Goal: Information Seeking & Learning: Learn about a topic

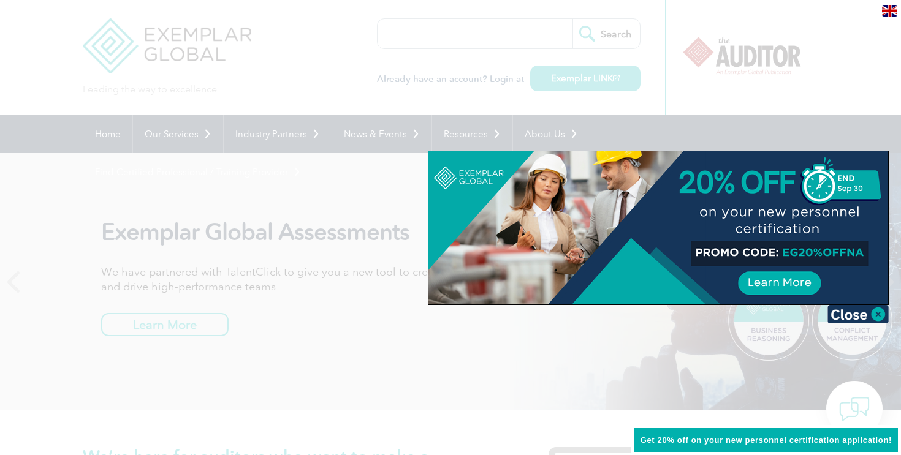
click at [414, 342] on div at bounding box center [450, 227] width 901 height 455
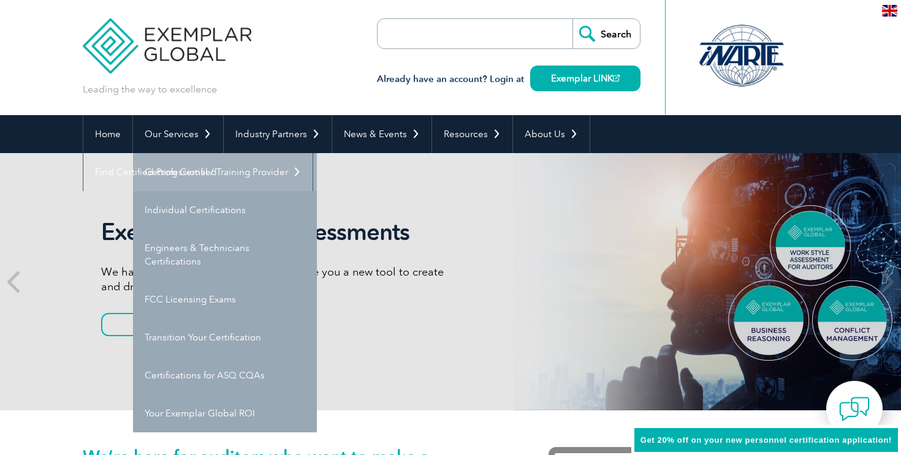
click at [201, 178] on link "Getting Certified" at bounding box center [225, 172] width 184 height 38
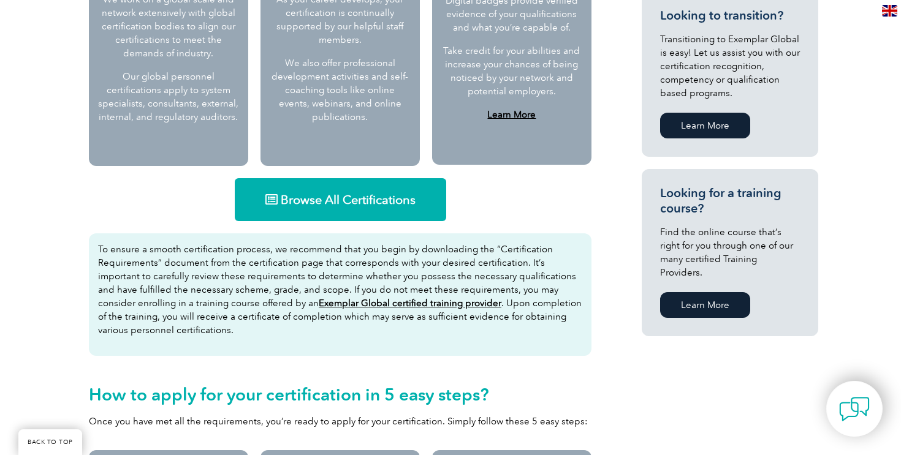
scroll to position [730, 0]
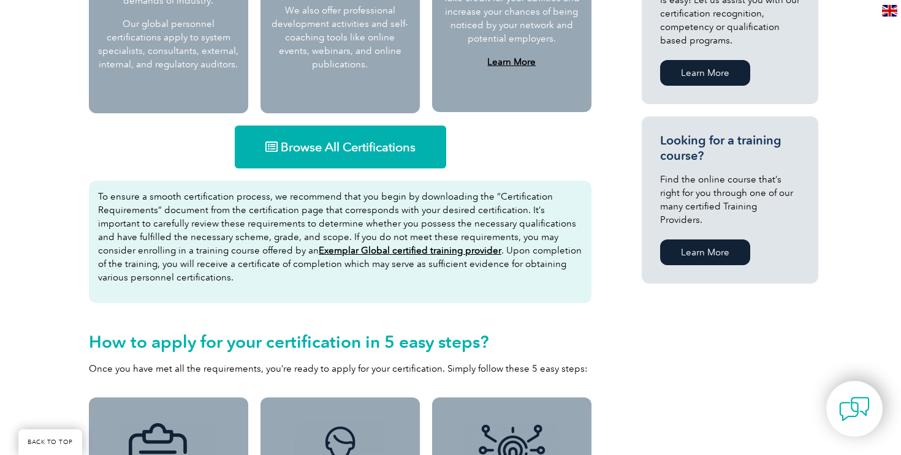
click at [350, 135] on link "Browse All Certifications" at bounding box center [340, 147] width 211 height 43
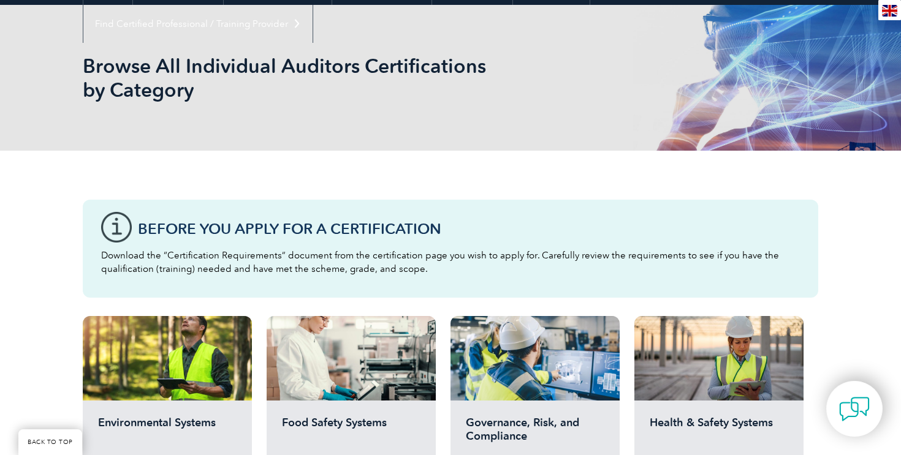
scroll to position [384, 0]
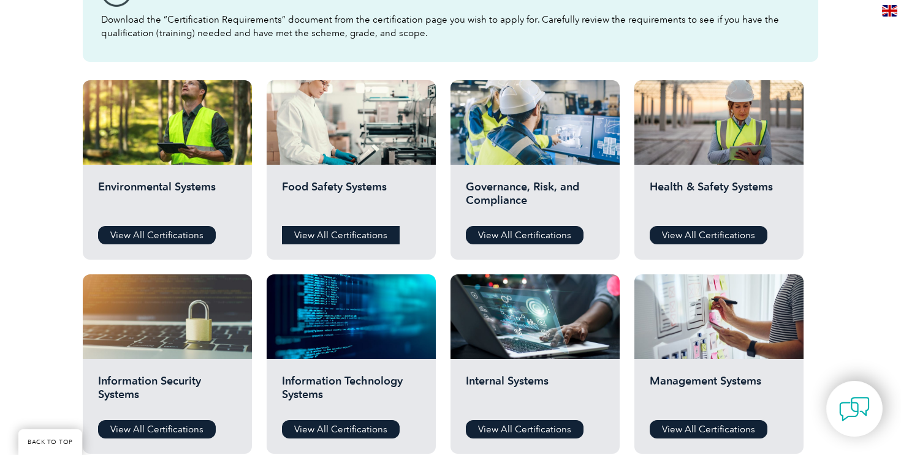
click at [356, 238] on link "View All Certifications" at bounding box center [341, 235] width 118 height 18
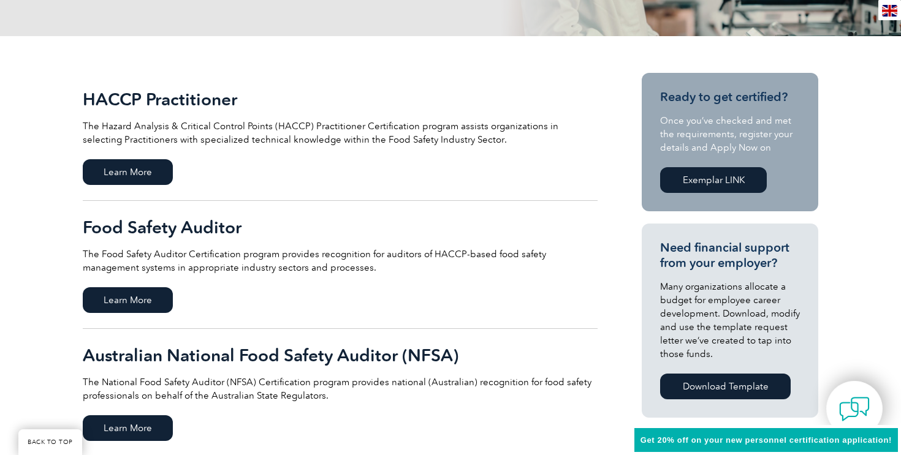
scroll to position [262, 0]
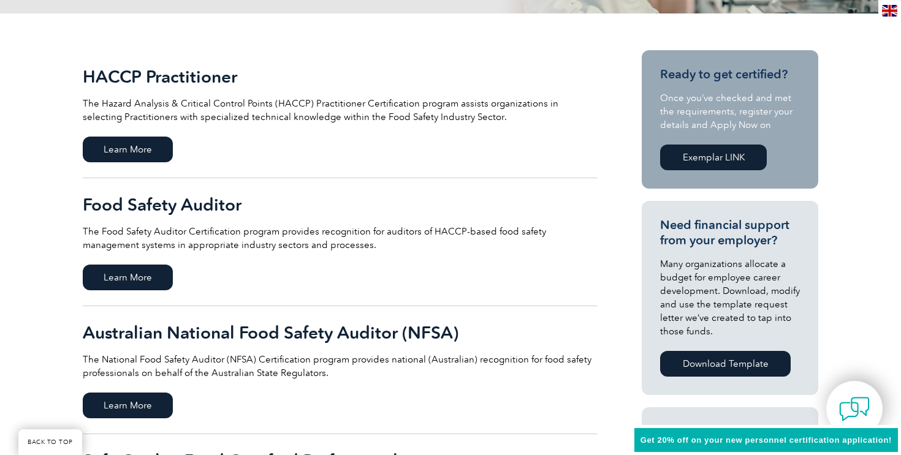
click at [302, 240] on p "The Food Safety Auditor Certification program provides recognition for auditors…" at bounding box center [340, 238] width 515 height 27
click at [135, 413] on span "Learn More" at bounding box center [128, 406] width 90 height 26
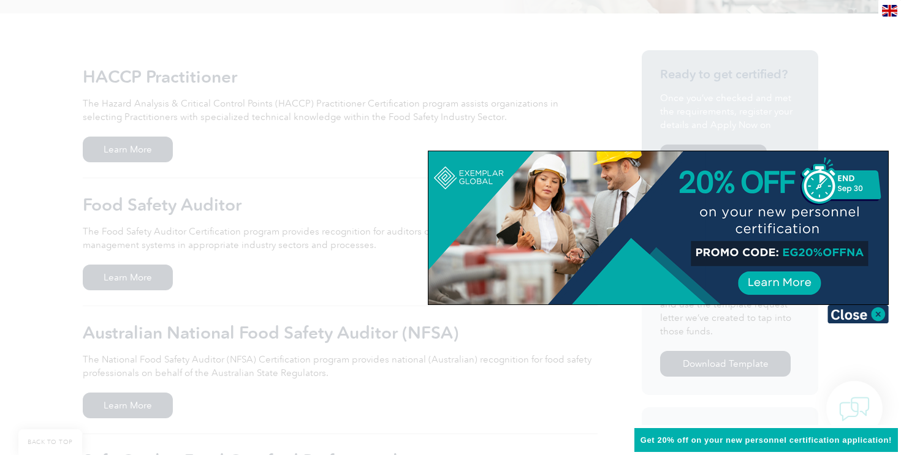
click at [281, 339] on div at bounding box center [450, 227] width 901 height 455
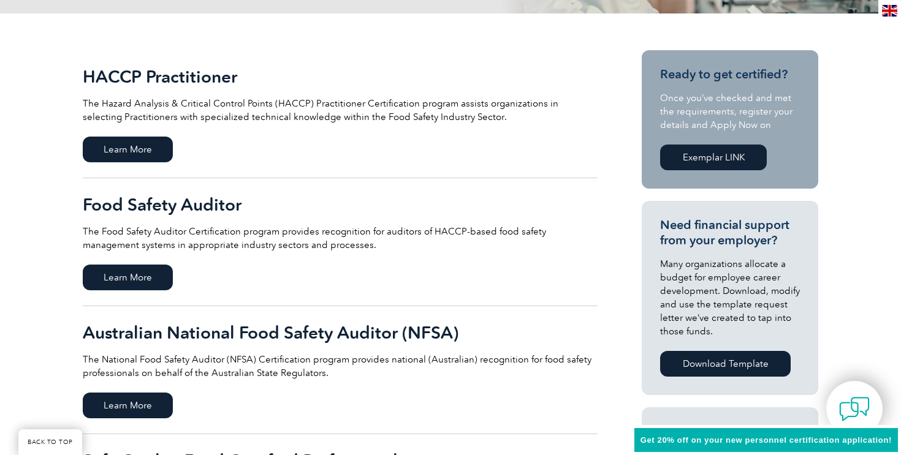
click at [278, 240] on p "The Food Safety Auditor Certification program provides recognition for auditors…" at bounding box center [340, 238] width 515 height 27
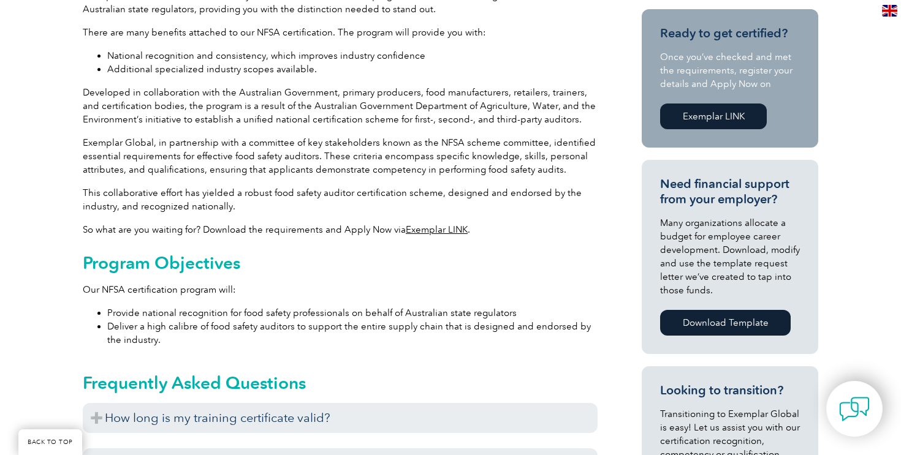
scroll to position [529, 0]
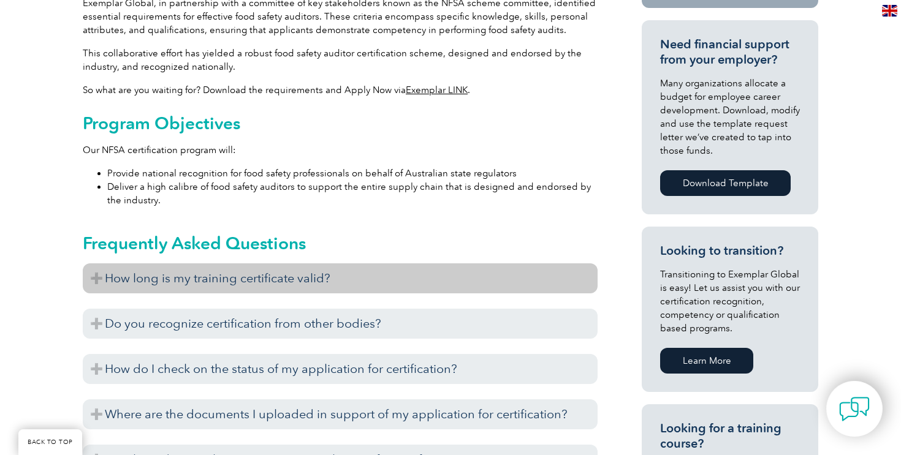
click at [344, 283] on h3 "How long is my training certificate valid?" at bounding box center [340, 278] width 515 height 30
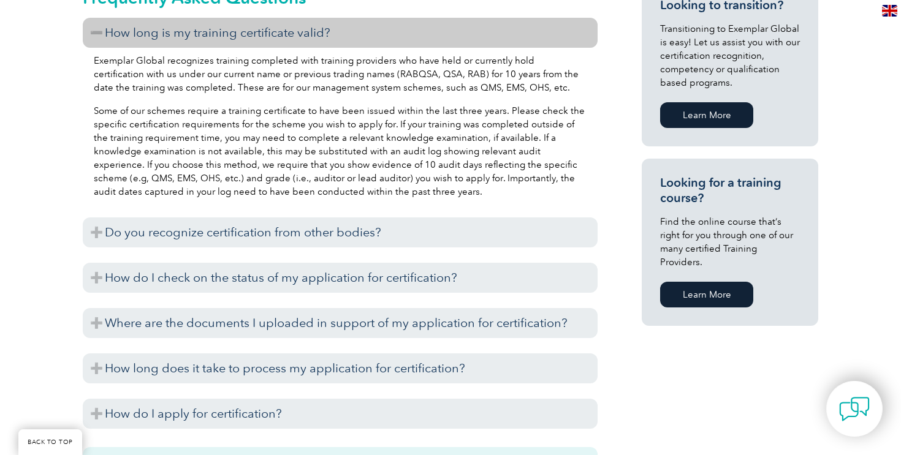
scroll to position [790, 0]
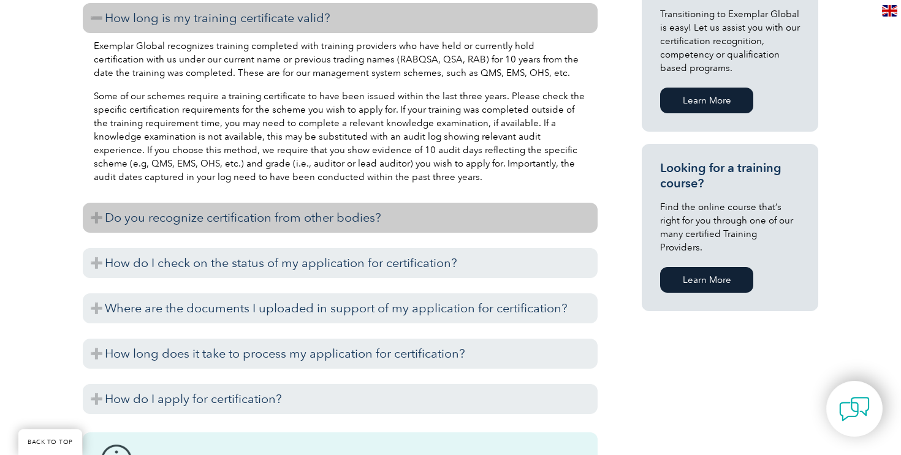
click at [401, 219] on h3 "Do you recognize certification from other bodies?" at bounding box center [340, 218] width 515 height 30
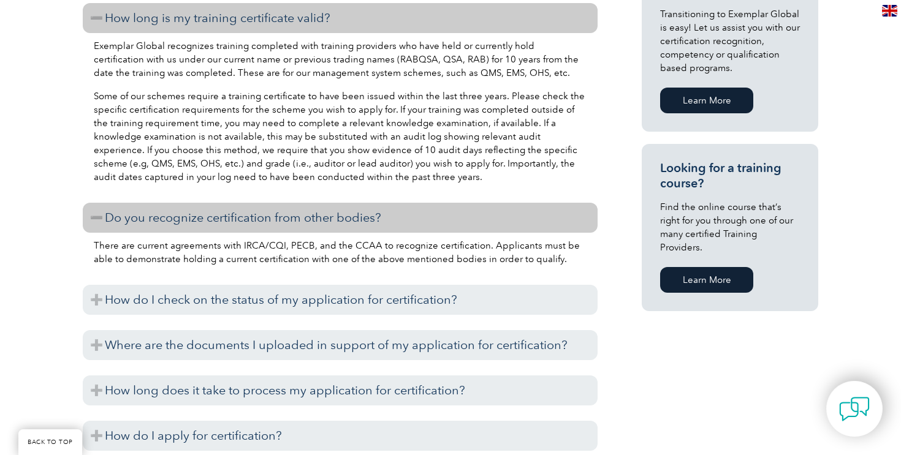
scroll to position [950, 0]
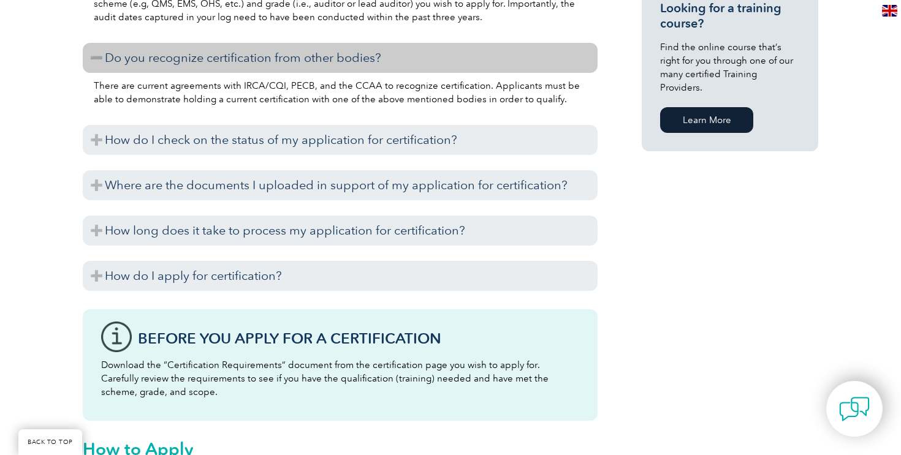
click at [401, 219] on h3 "How long does it take to process my application for certification?" at bounding box center [340, 231] width 515 height 30
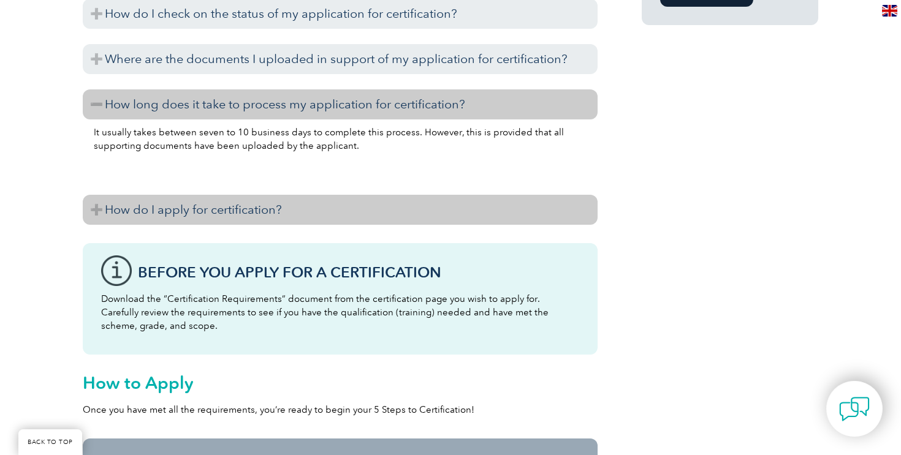
scroll to position [1369, 0]
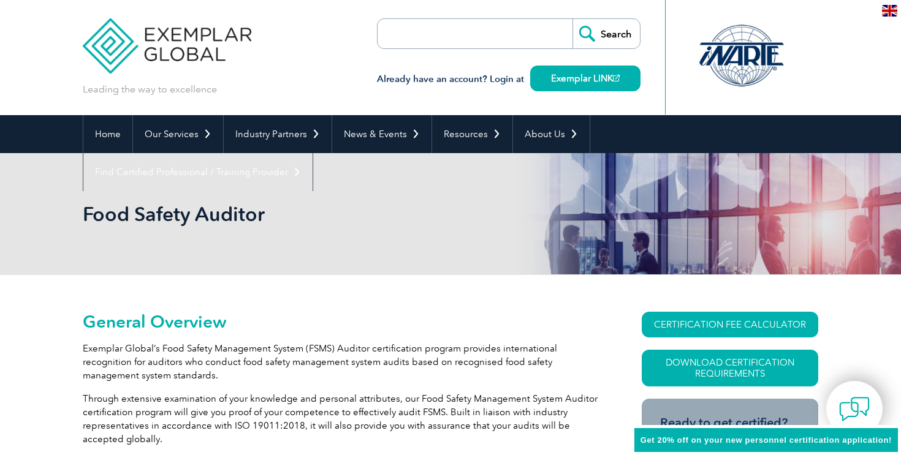
scroll to position [346, 0]
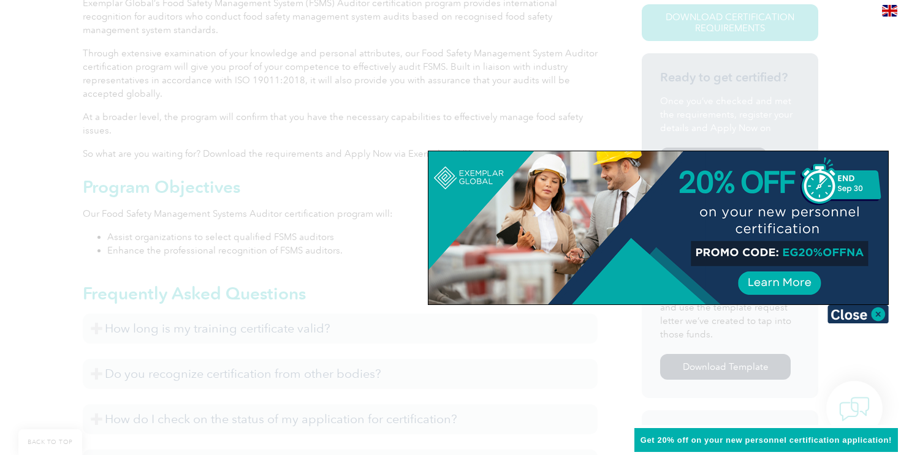
click at [250, 254] on div at bounding box center [450, 227] width 901 height 455
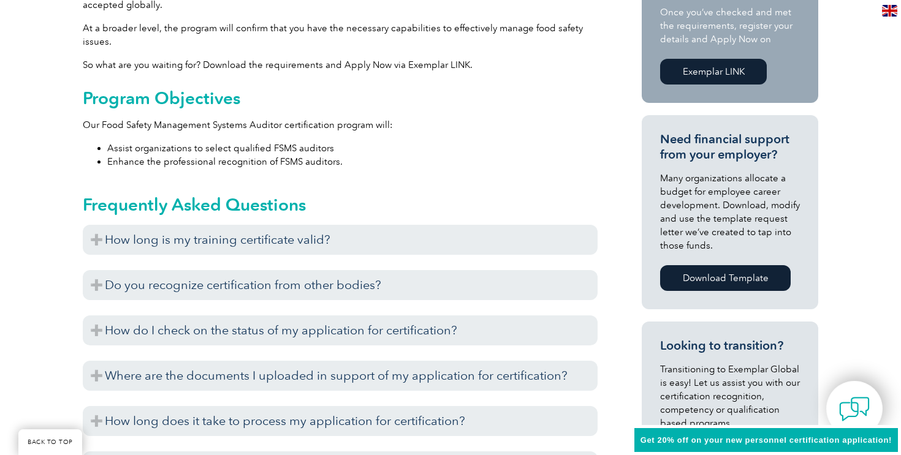
scroll to position [444, 0]
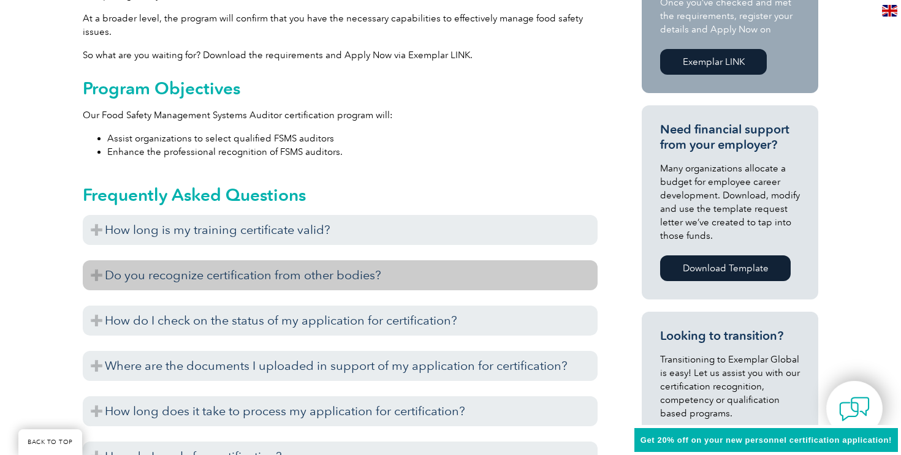
click at [252, 281] on h3 "Do you recognize certification from other bodies?" at bounding box center [340, 275] width 515 height 30
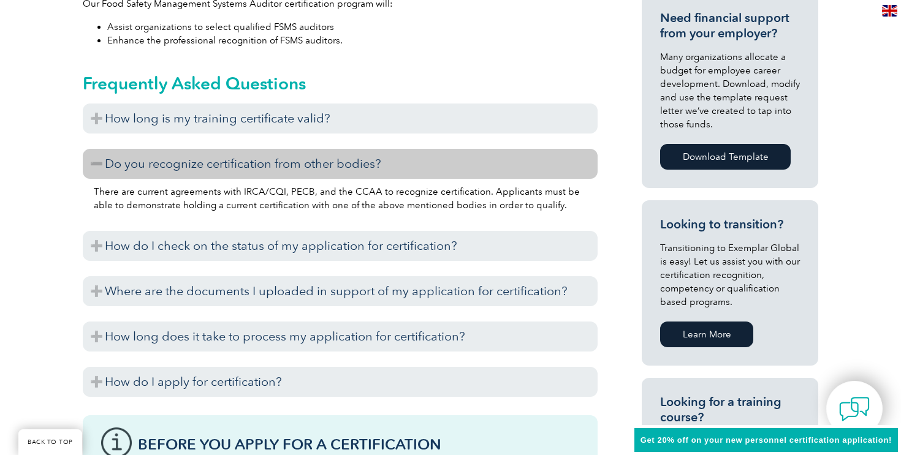
scroll to position [559, 0]
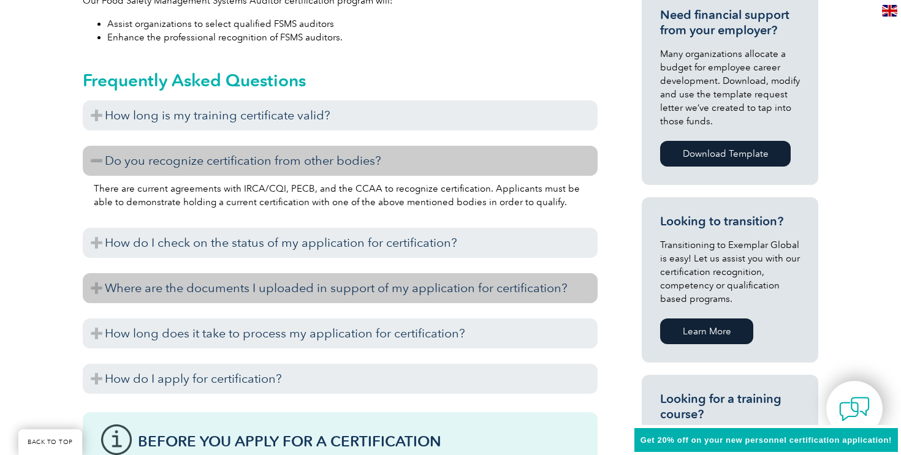
click at [293, 283] on h3 "Where are the documents I uploaded in support of my application for certificati…" at bounding box center [340, 288] width 515 height 30
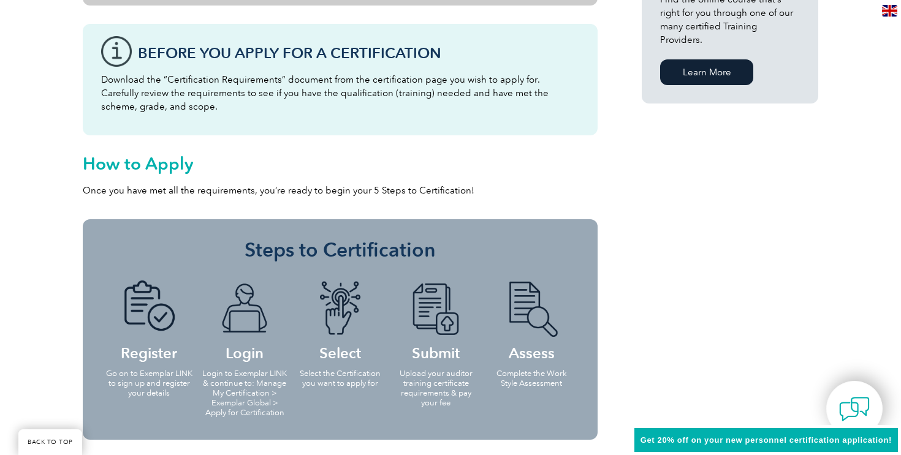
scroll to position [1211, 0]
